Goal: Task Accomplishment & Management: Manage account settings

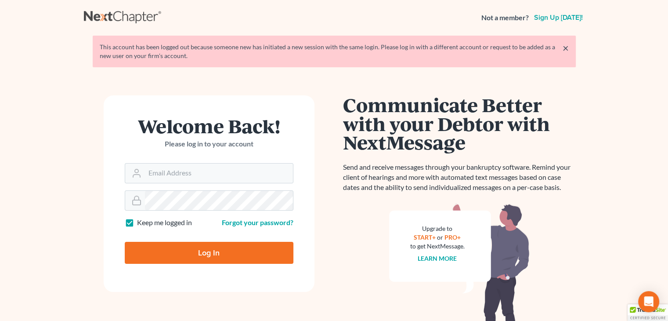
click at [326, 105] on div "Welcome Back! Please log in to your account Email Address Password Keep me logg…" at bounding box center [209, 225] width 251 height 261
click at [231, 174] on input "Email Address" at bounding box center [219, 172] width 148 height 19
type input "[EMAIL_ADDRESS][DOMAIN_NAME]"
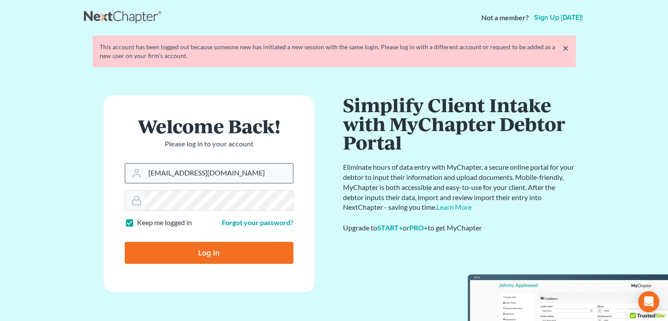
click at [125, 242] on input "Log In" at bounding box center [209, 253] width 169 height 22
type input "Thinking..."
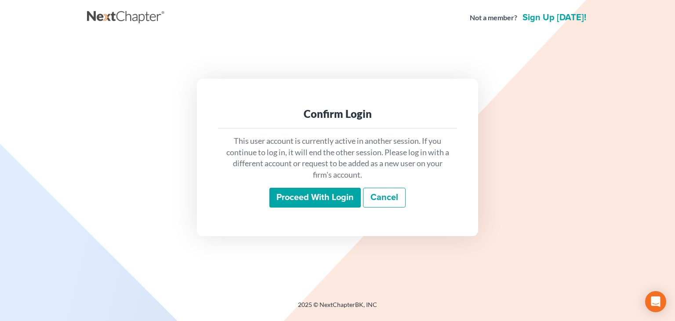
click at [297, 196] on input "Proceed with login" at bounding box center [314, 198] width 91 height 20
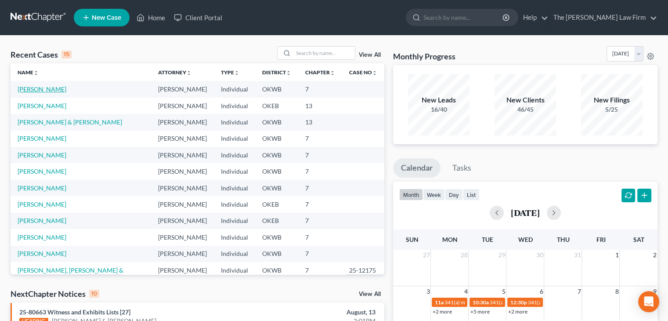
click at [45, 89] on link "[PERSON_NAME]" at bounding box center [42, 88] width 49 height 7
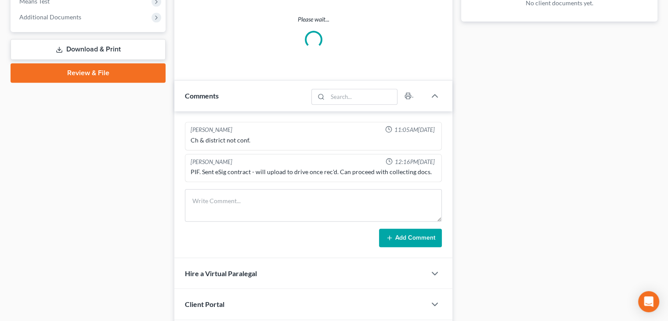
scroll to position [388, 0]
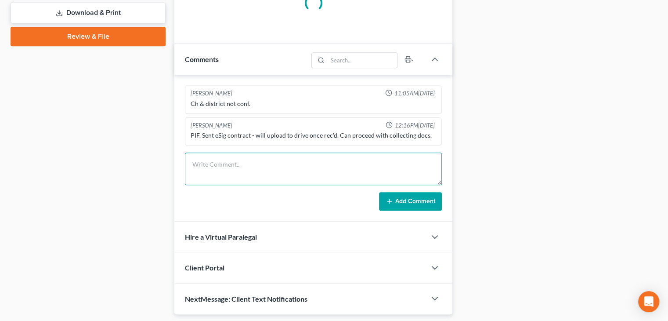
click at [221, 175] on textarea at bounding box center [313, 169] width 257 height 33
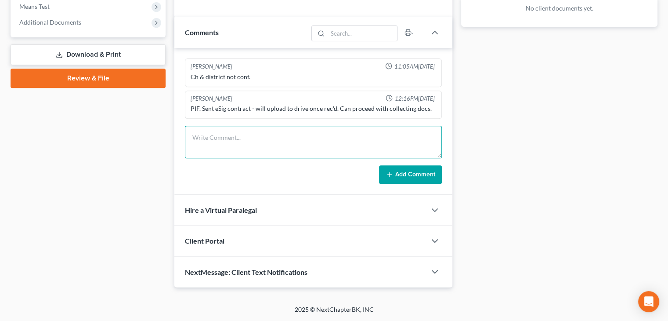
scroll to position [344, 0]
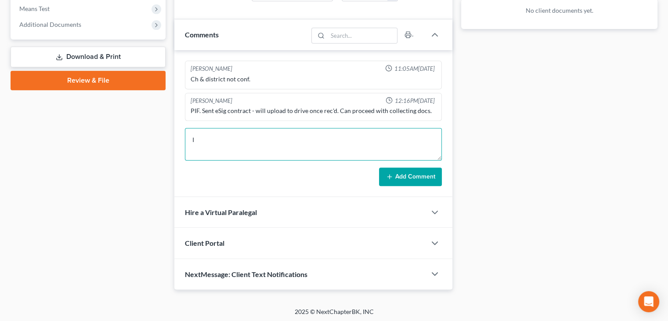
type textarea "I"
type textarea "R"
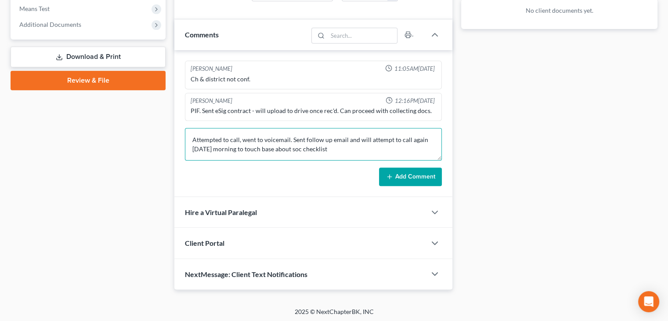
click at [301, 149] on textarea "Attempted to call, went to voicemail. Sent follow up email and will attempt to …" at bounding box center [313, 144] width 257 height 33
click at [341, 148] on textarea "Attempted to call, went to voicemail. Sent follow up email and will attempt to …" at bounding box center [313, 144] width 257 height 33
type textarea "Attempted to call, went to voicemail. Sent follow up email and will attempt to …"
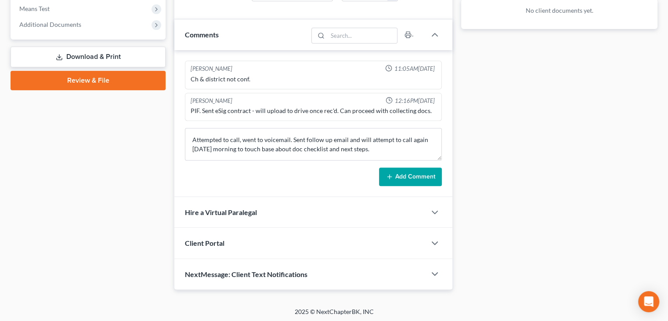
click at [387, 177] on icon at bounding box center [389, 176] width 7 height 7
click at [385, 176] on button "Add Comment" at bounding box center [410, 176] width 63 height 18
click at [404, 175] on button "Add Comment" at bounding box center [410, 176] width 63 height 18
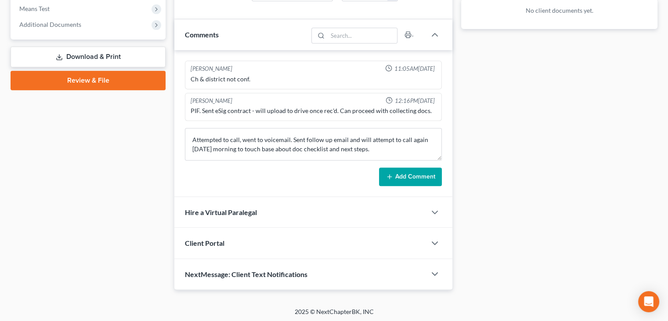
click at [404, 175] on button "Add Comment" at bounding box center [410, 176] width 63 height 18
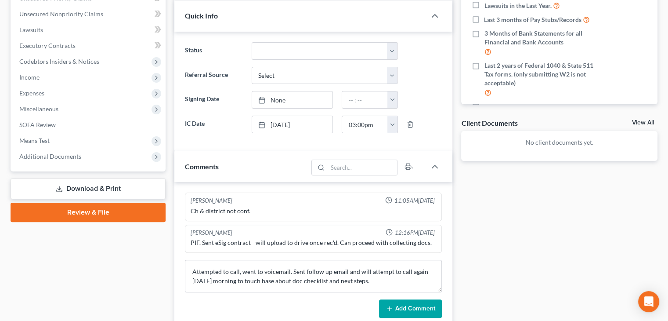
scroll to position [212, 0]
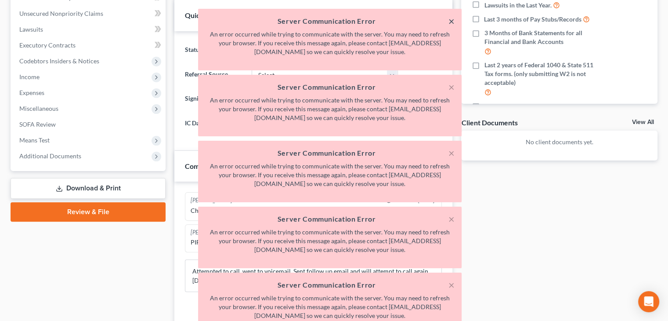
click at [453, 24] on button "×" at bounding box center [452, 21] width 6 height 11
